Goal: Task Accomplishment & Management: Complete application form

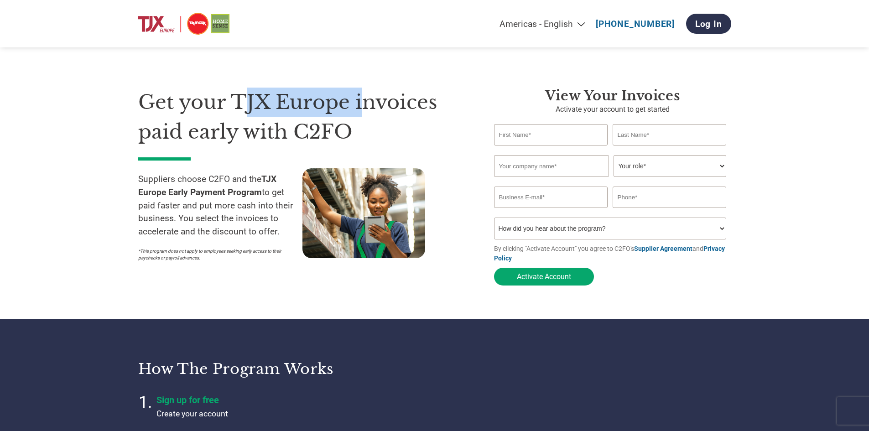
drag, startPoint x: 249, startPoint y: 113, endPoint x: 360, endPoint y: 103, distance: 110.8
click at [360, 103] on h1 "Get your TJX Europe invoices paid early with C2FO" at bounding box center [302, 117] width 328 height 59
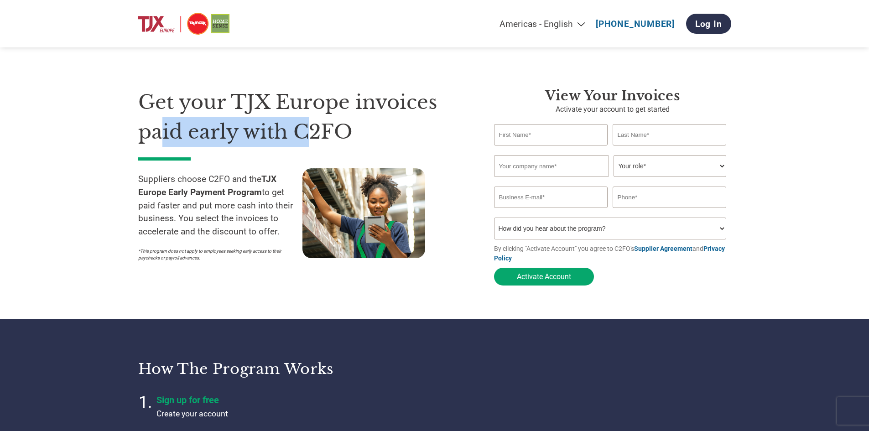
drag, startPoint x: 159, startPoint y: 136, endPoint x: 305, endPoint y: 139, distance: 145.9
click at [305, 139] on h1 "Get your TJX Europe invoices paid early with C2FO" at bounding box center [302, 117] width 328 height 59
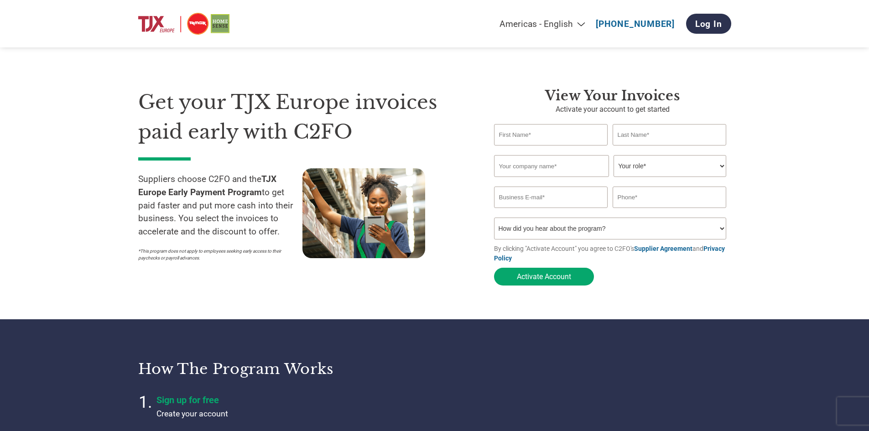
click at [555, 123] on div "View Your Invoices Activate your account to get started Invalid first name or f…" at bounding box center [612, 189] width 237 height 202
click at [554, 134] on input "text" at bounding box center [551, 134] width 114 height 21
type input "Beatriz"
click at [675, 136] on input "text" at bounding box center [669, 134] width 114 height 21
type input "Oliveira"
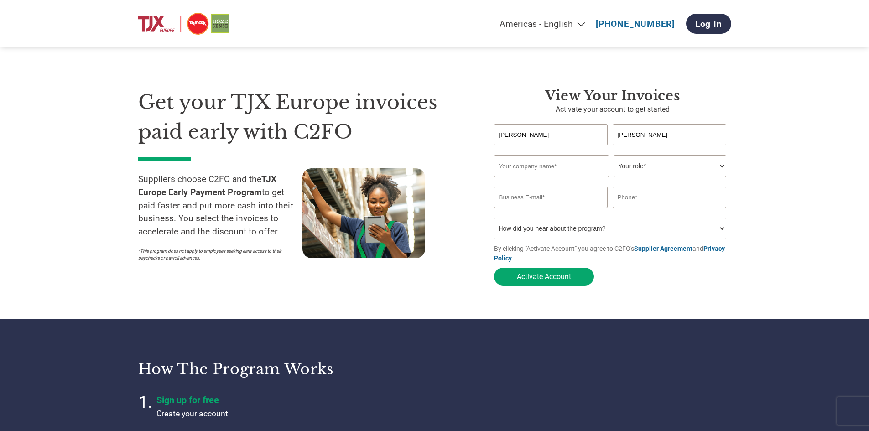
click at [564, 174] on input "text" at bounding box center [551, 166] width 115 height 22
type input "WONDER RAW"
click at [655, 162] on select "Your role* CFO Controller Credit Manager Finance Director Treasurer CEO Preside…" at bounding box center [669, 166] width 113 height 22
select select "OTHER"
click at [613, 156] on select "Your role* CFO Controller Credit Manager Finance Director Treasurer CEO Preside…" at bounding box center [669, 166] width 113 height 22
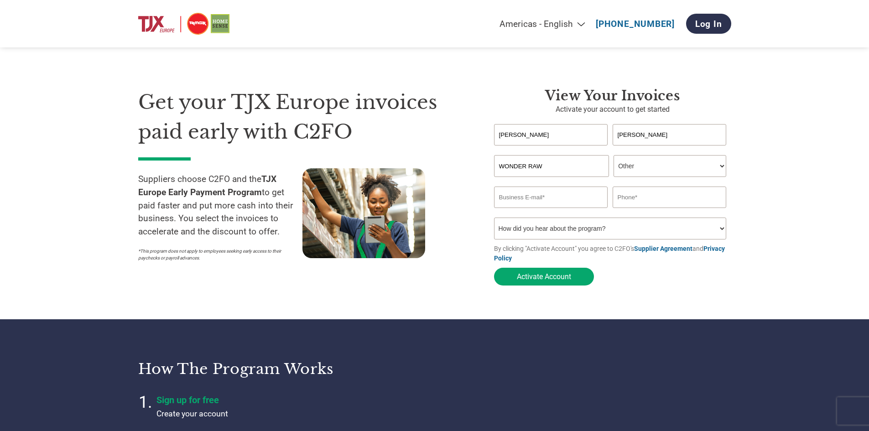
click at [558, 194] on input "email" at bounding box center [551, 196] width 114 height 21
type input "beatriz.oliveira@wonder-raw"
drag, startPoint x: 528, startPoint y: 197, endPoint x: 655, endPoint y: 176, distance: 128.9
click at [655, 176] on select "Your role* CFO Controller Credit Manager Finance Director Treasurer CEO Preside…" at bounding box center [669, 166] width 113 height 22
click at [573, 183] on div "Invalid company name or company name is too long" at bounding box center [610, 180] width 233 height 5
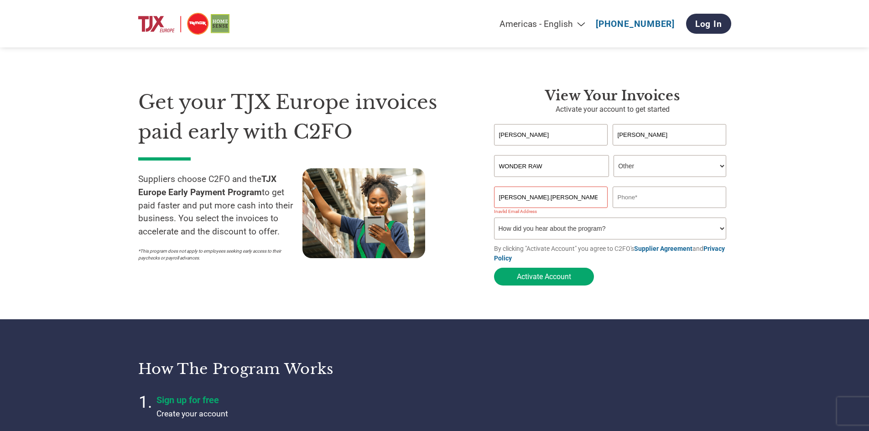
click at [656, 193] on input "text" at bounding box center [669, 196] width 114 height 21
type input "+351917450896"
click at [569, 233] on select "How did you hear about the program? Received a letter Email Social Media Online…" at bounding box center [610, 228] width 233 height 22
select select "Other"
click at [494, 220] on select "How did you hear about the program? Received a letter Email Social Media Online…" at bounding box center [610, 228] width 233 height 22
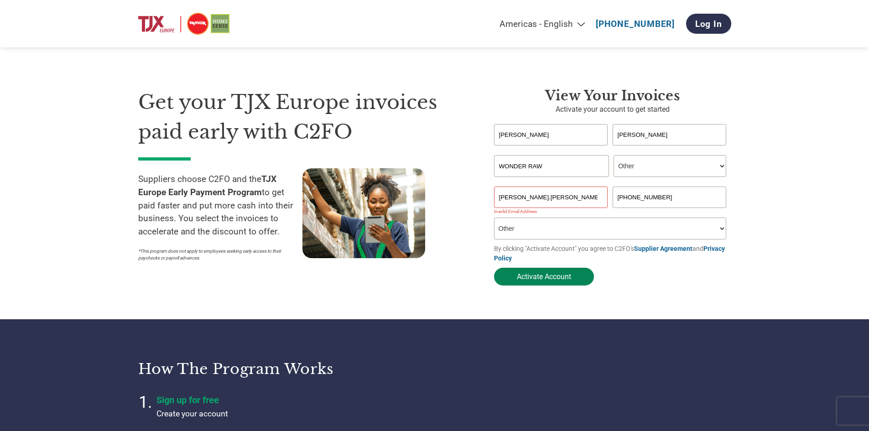
click at [561, 281] on button "Activate Account" at bounding box center [544, 277] width 100 height 18
click at [518, 199] on input "beatriz.oliveira@wonder-raw" at bounding box center [551, 196] width 114 height 21
click at [642, 217] on div "Inavlid Email Address Inavlid Phone Number" at bounding box center [612, 213] width 237 height 10
drag, startPoint x: 588, startPoint y: 201, endPoint x: 367, endPoint y: 207, distance: 221.3
click at [367, 207] on div "Get your TJX Europe invoices paid early with C2FO Suppliers choose C2FO and the…" at bounding box center [434, 170] width 593 height 239
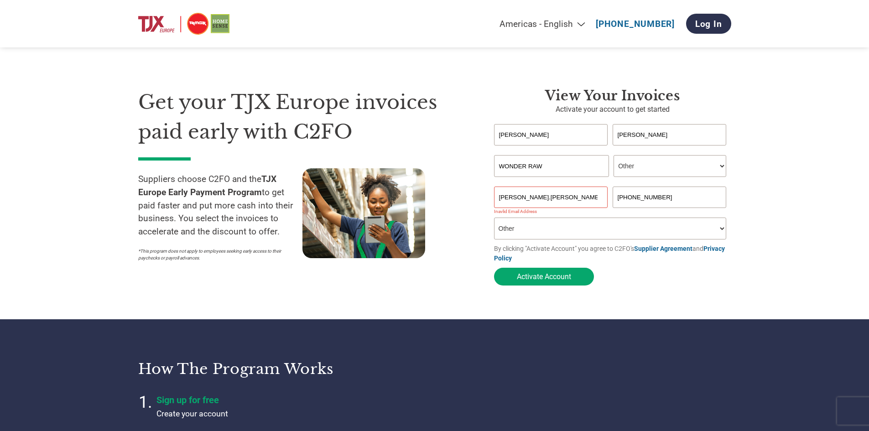
click at [593, 202] on input "beatriz.oliveira@wonder-raw" at bounding box center [551, 196] width 114 height 21
type input "beatriz.oliveira@wonder-raw.com"
click at [533, 277] on button "Activate Account" at bounding box center [544, 277] width 100 height 18
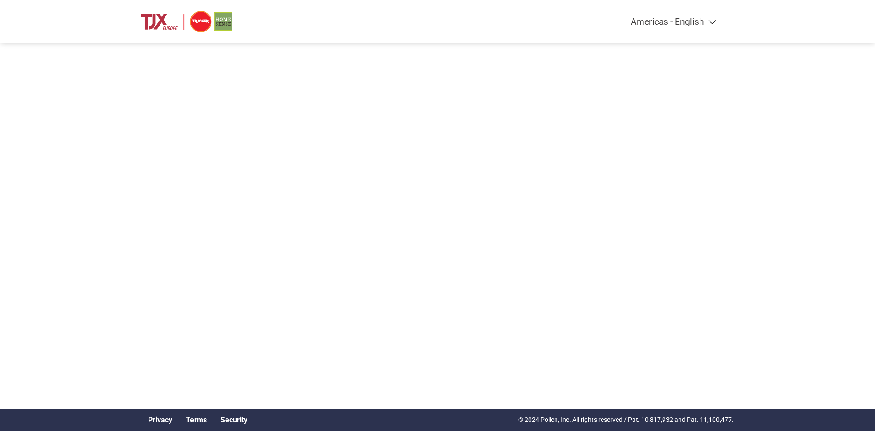
click at [176, 24] on img at bounding box center [186, 21] width 91 height 25
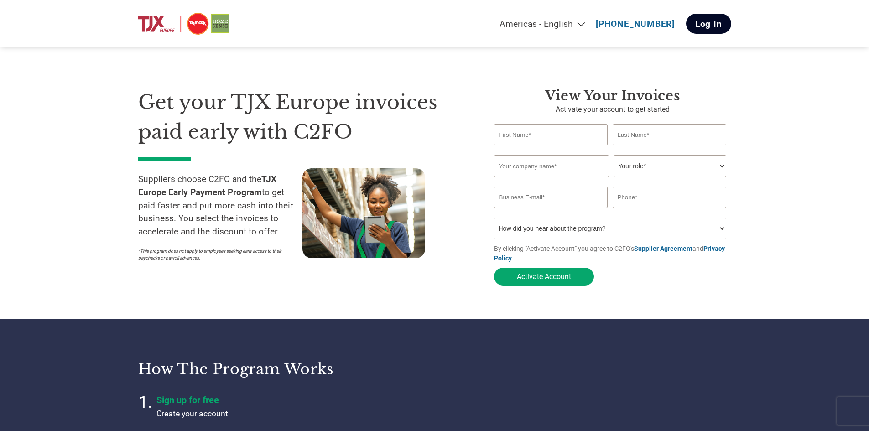
click at [712, 21] on link "Log In" at bounding box center [708, 24] width 45 height 20
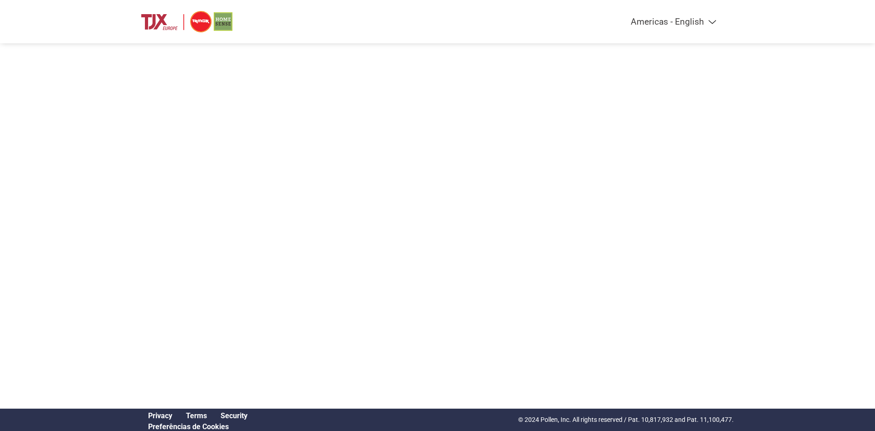
click at [699, 14] on div "Americas - English Américas - Español [GEOGRAPHIC_DATA] - Português [GEOGRAPHIC…" at bounding box center [438, 21] width 606 height 43
click at [218, 16] on img at bounding box center [186, 21] width 91 height 25
